Goal: Task Accomplishment & Management: Manage account settings

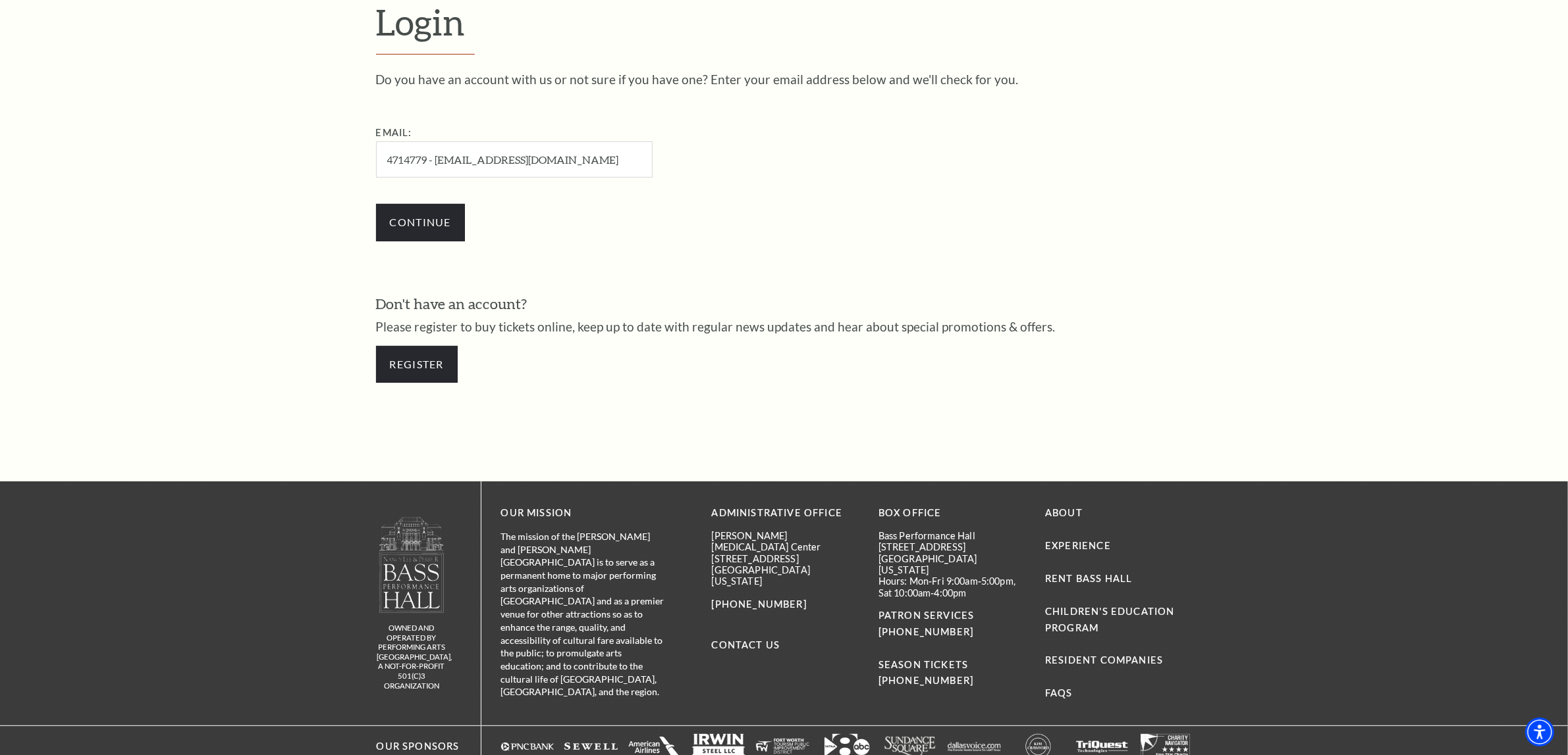
drag, startPoint x: 431, startPoint y: 156, endPoint x: 133, endPoint y: 160, distance: 298.0
click at [133, 160] on form "Login Do you have an account with us or not sure if you have one? Enter your em…" at bounding box center [784, 198] width 1568 height 566
type input "[EMAIL_ADDRESS][DOMAIN_NAME]"
click at [376, 204] on input "Continue" at bounding box center [420, 222] width 89 height 37
click at [437, 222] on input "Continue" at bounding box center [420, 222] width 89 height 37
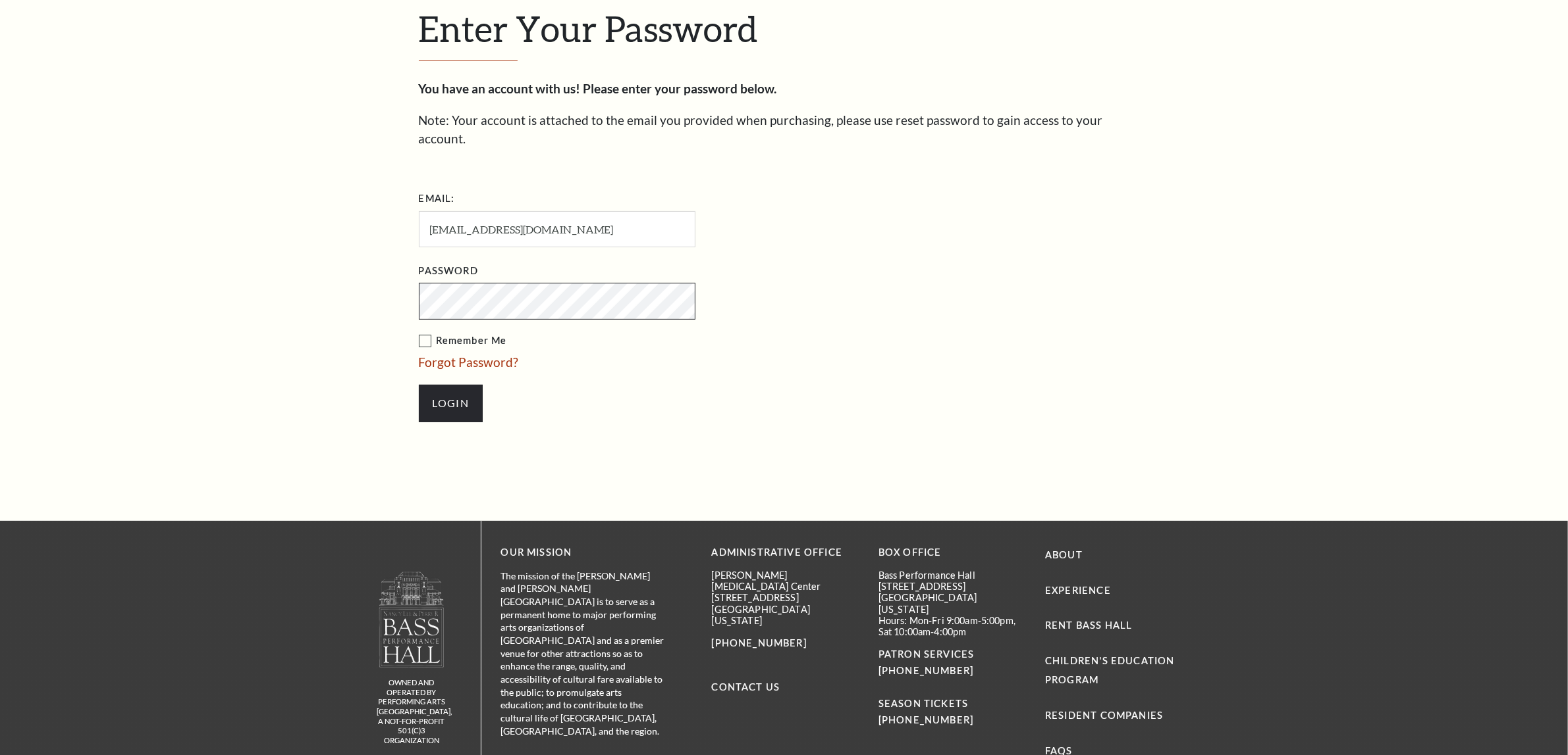
scroll to position [514, 0]
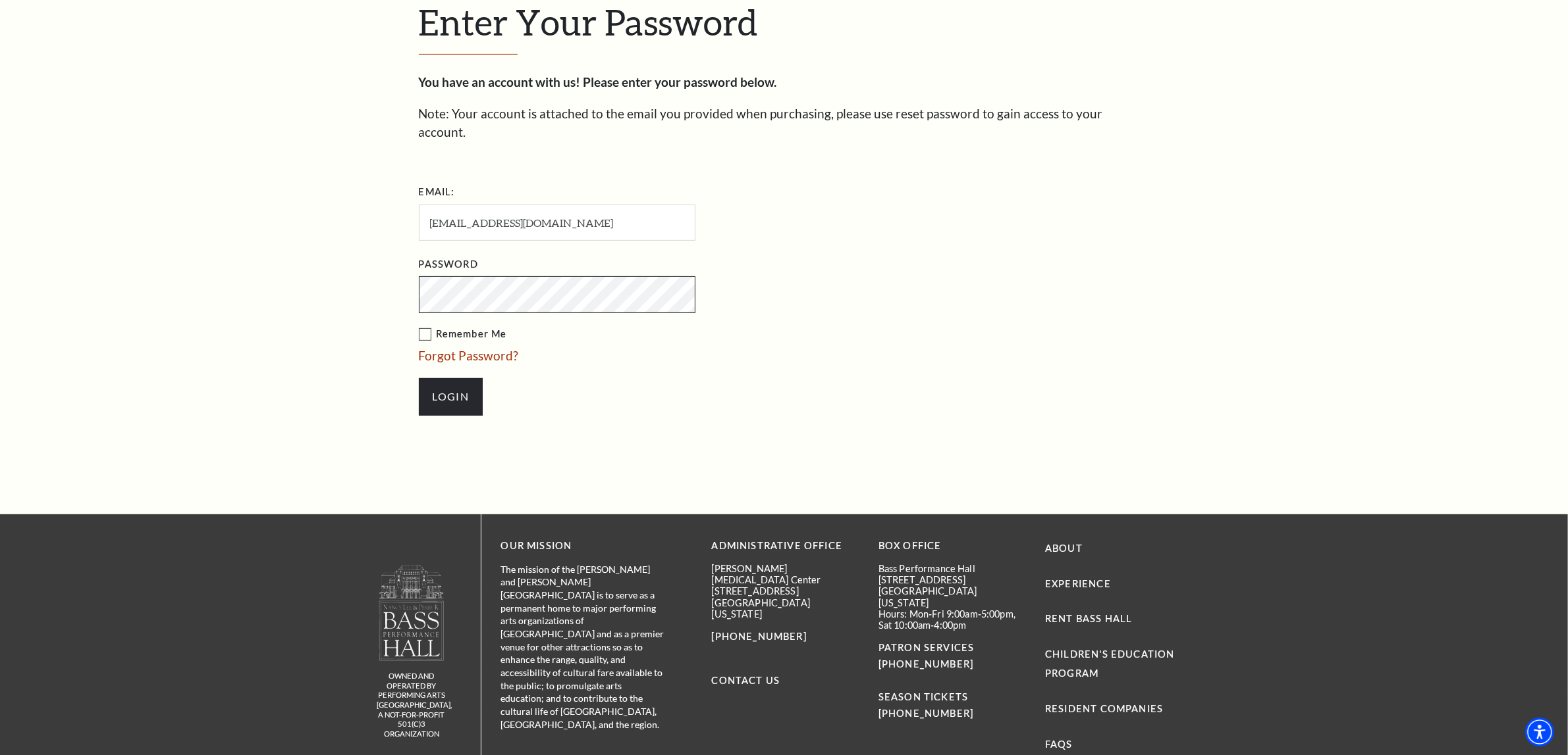
click at [419, 379] on input "Login" at bounding box center [451, 397] width 64 height 37
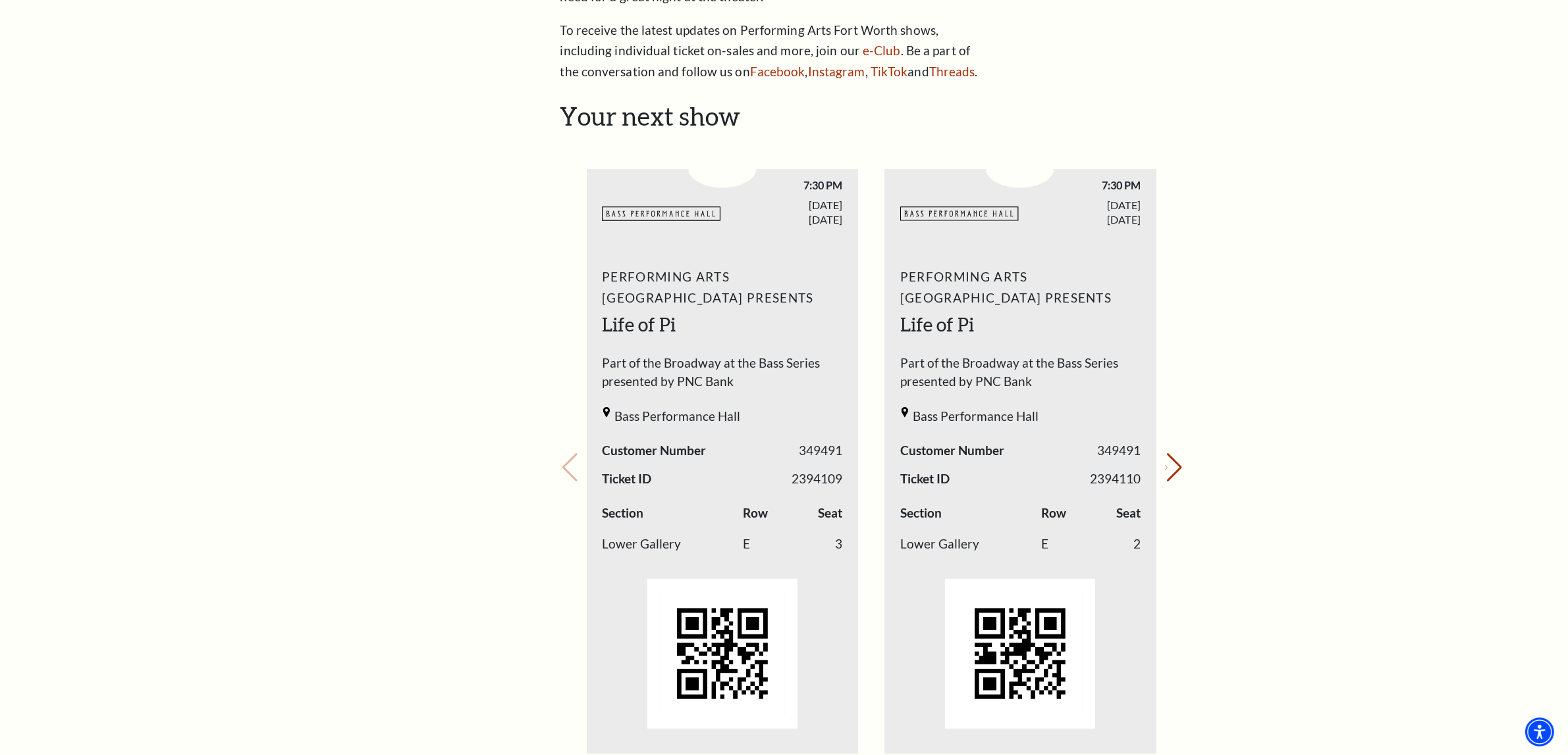
scroll to position [412, 0]
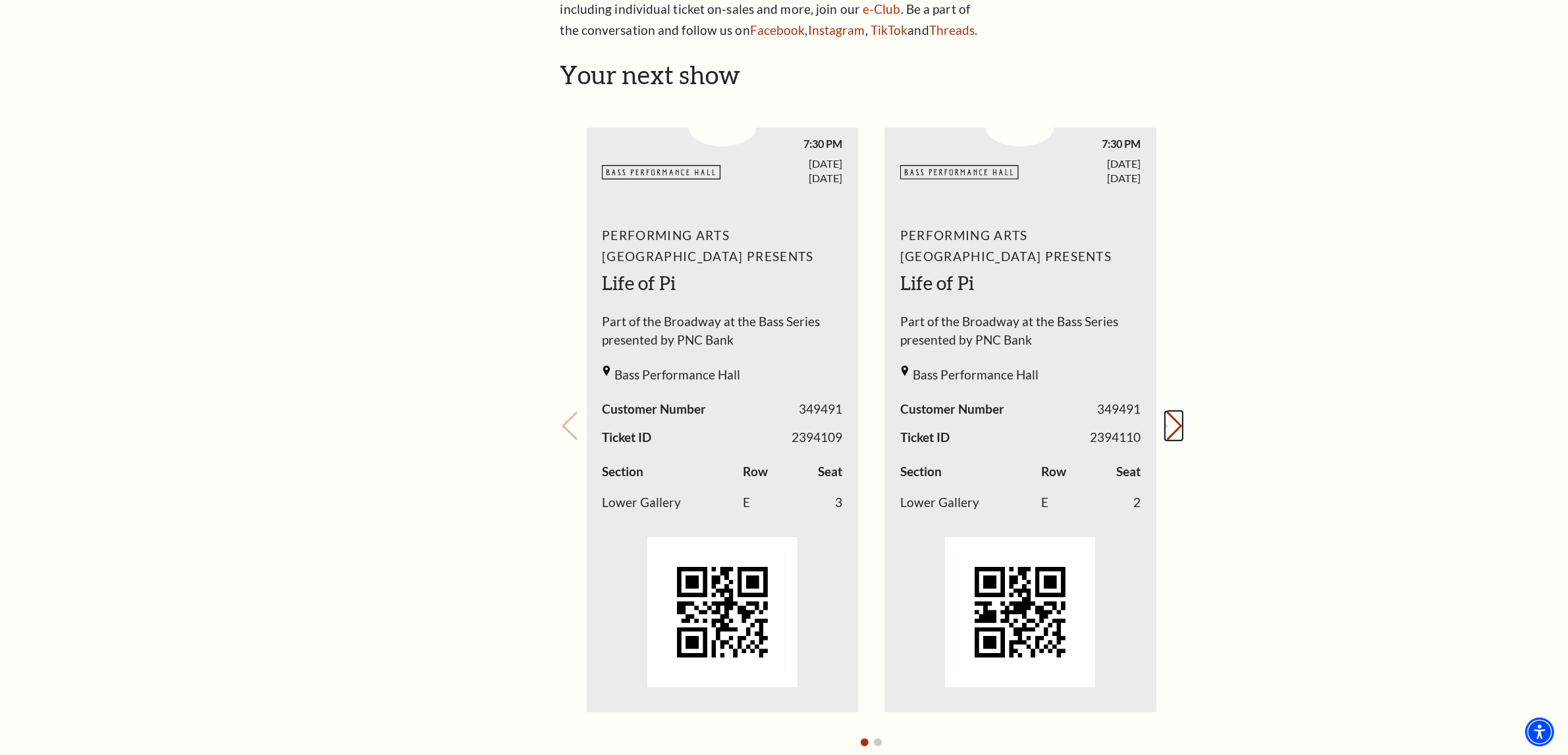
click at [1170, 428] on button "Next slide." at bounding box center [1174, 426] width 18 height 29
click at [576, 421] on button "Previous slide." at bounding box center [569, 426] width 18 height 29
click at [1167, 424] on icon "Next slide" at bounding box center [1166, 427] width 2 height 5
click at [578, 418] on button "Previous slide." at bounding box center [569, 426] width 18 height 29
